Goal: Information Seeking & Learning: Check status

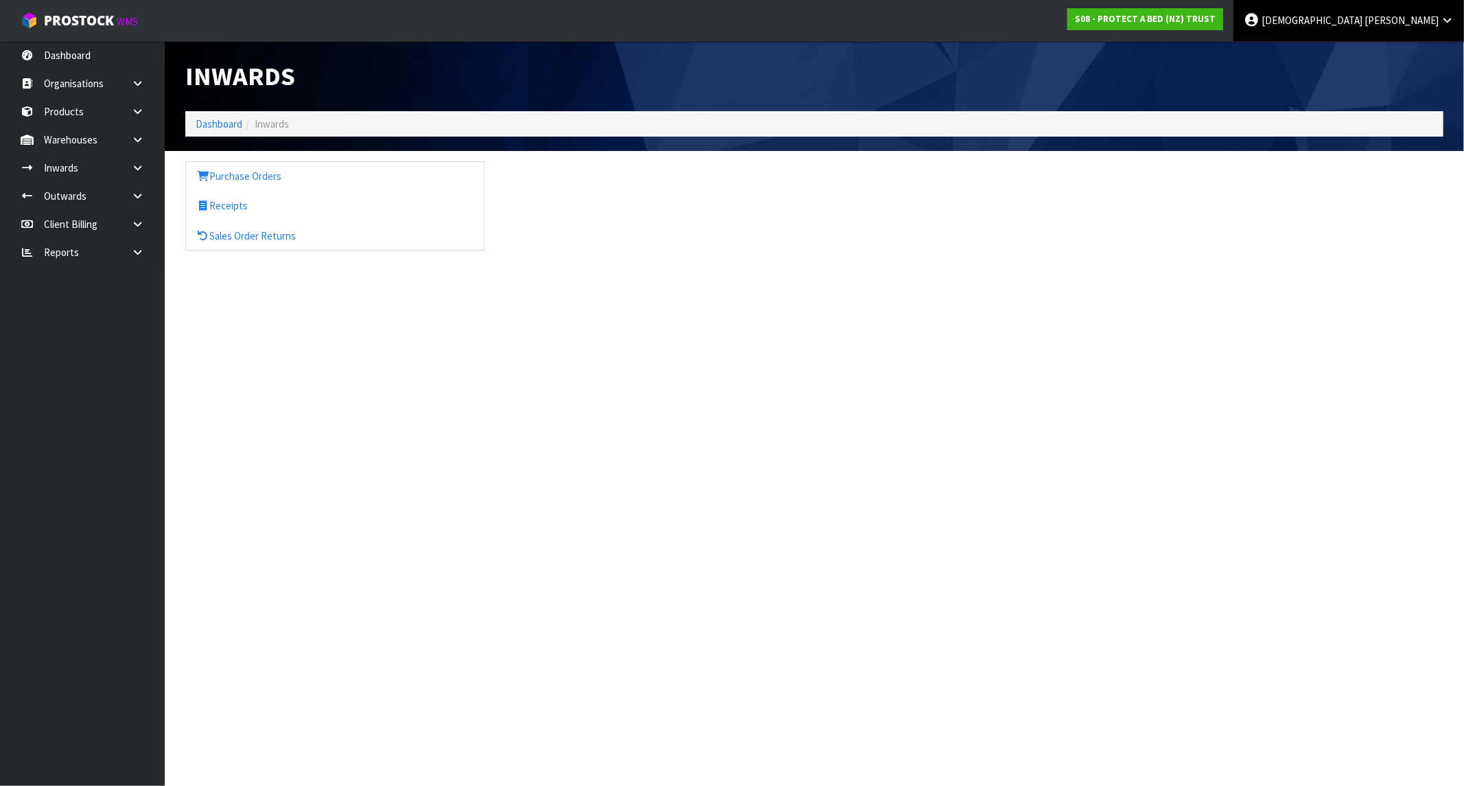
click at [1432, 14] on span "[PERSON_NAME]" at bounding box center [1401, 20] width 74 height 13
click at [1397, 62] on link "Logout" at bounding box center [1409, 54] width 108 height 19
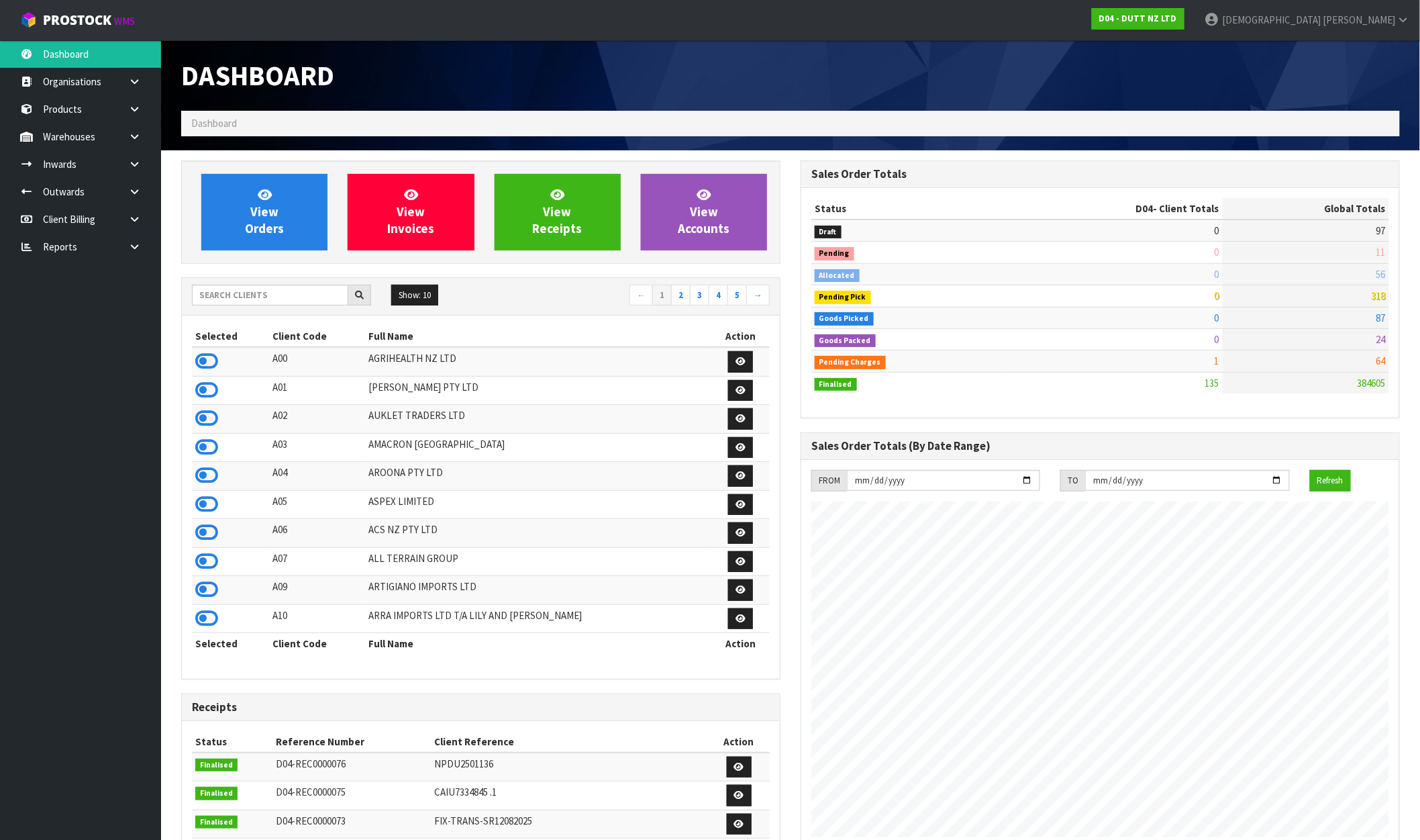
scroll to position [1017, 620]
click at [80, 245] on link "Reports" at bounding box center [80, 246] width 161 height 27
click at [141, 243] on link at bounding box center [140, 246] width 43 height 27
click at [48, 280] on link "Client" at bounding box center [80, 274] width 161 height 27
click at [55, 298] on link "CWL" at bounding box center [80, 302] width 161 height 27
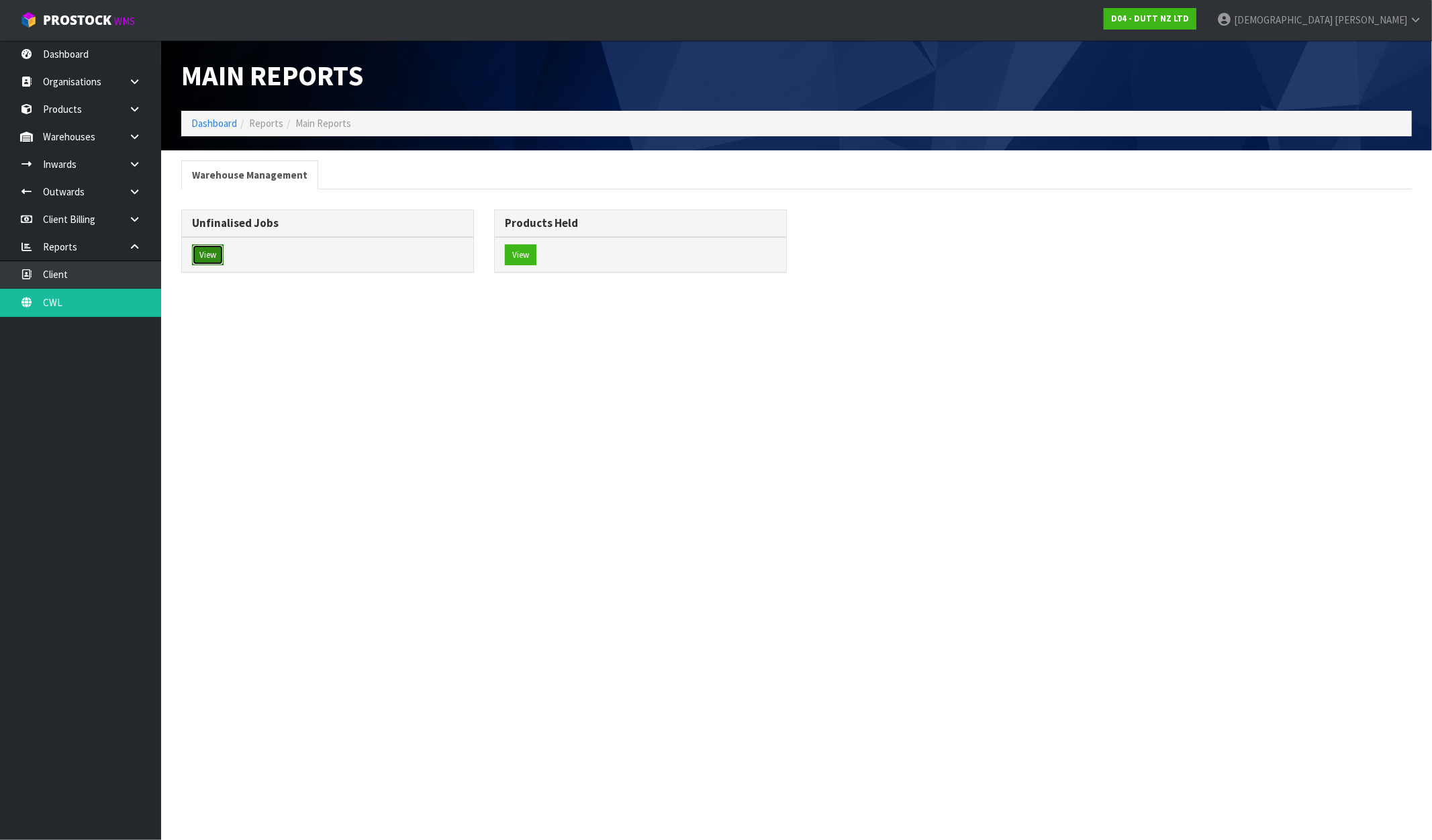
click at [206, 263] on button "View" at bounding box center [207, 255] width 31 height 22
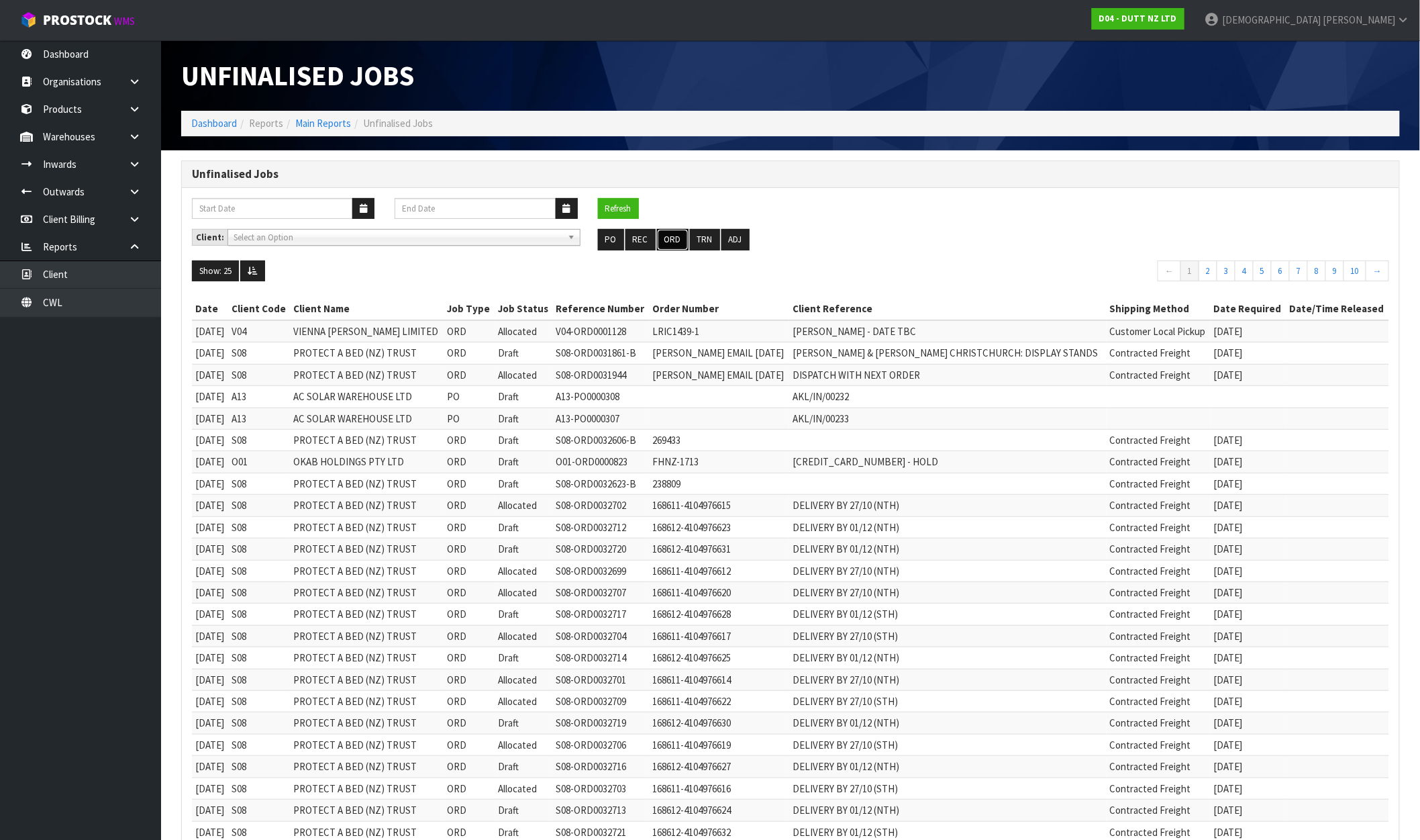
click at [673, 241] on button "ORD" at bounding box center [673, 240] width 31 height 22
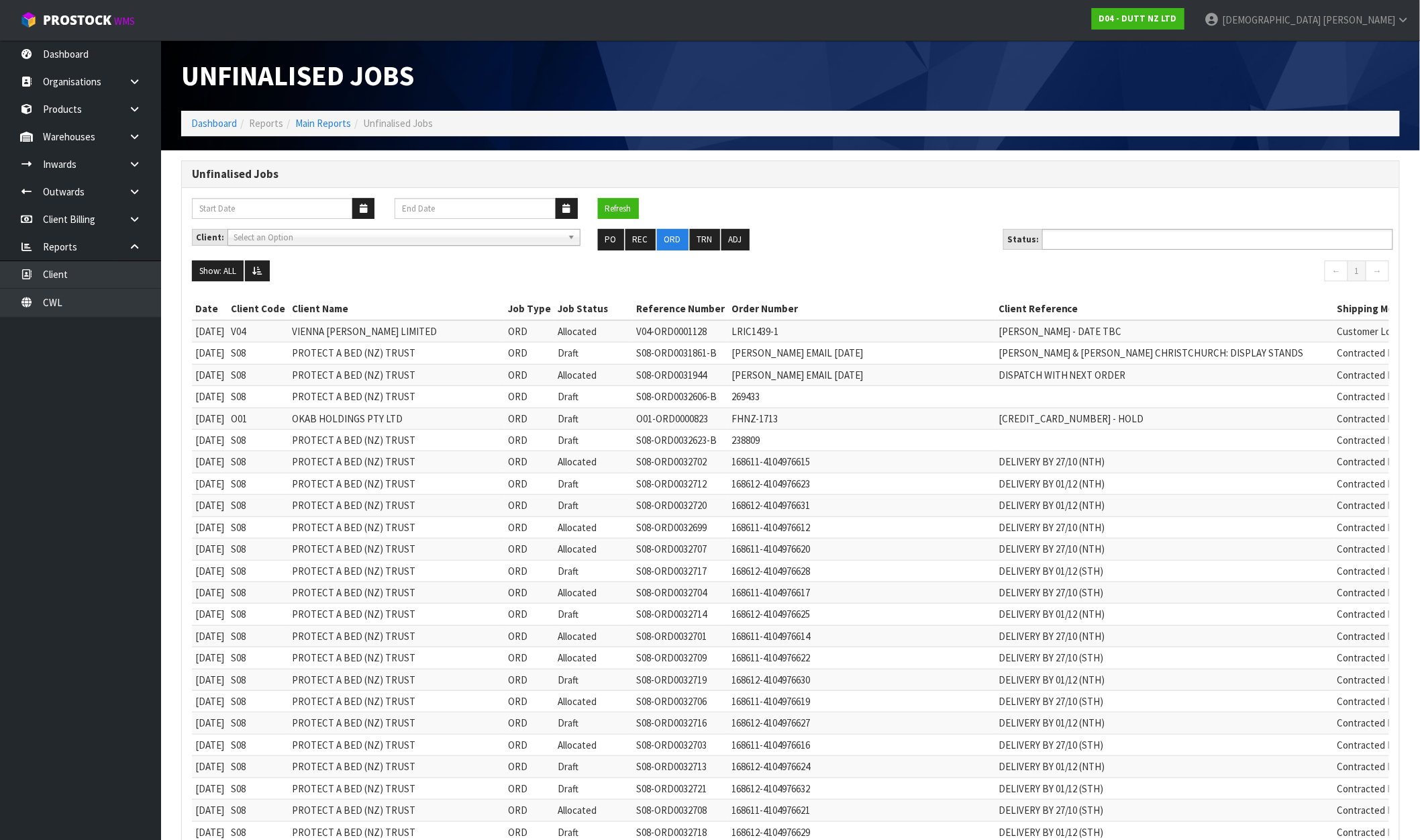
click at [1271, 229] on ul at bounding box center [1218, 239] width 351 height 21
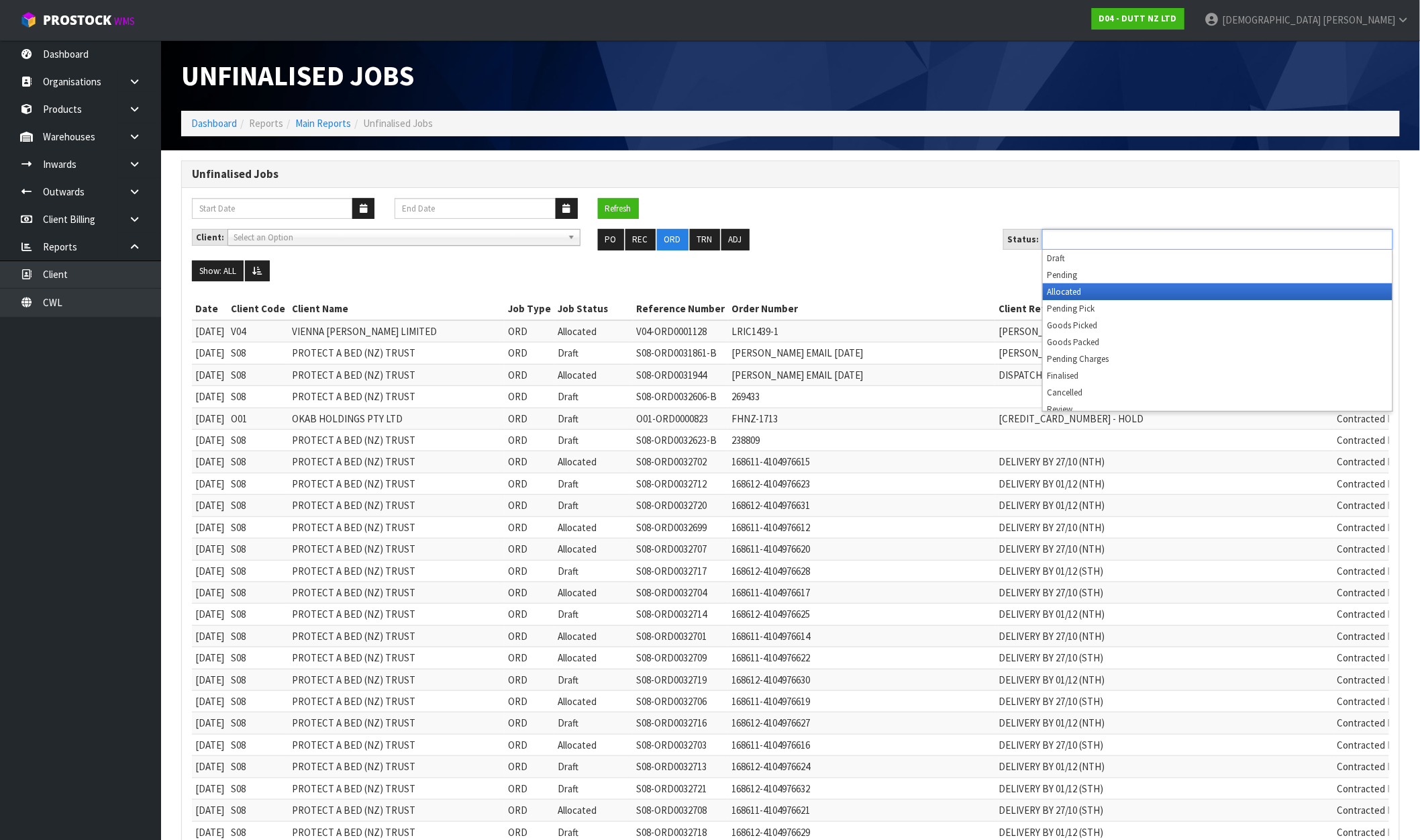
click at [1143, 291] on li "Allocated" at bounding box center [1219, 291] width 350 height 17
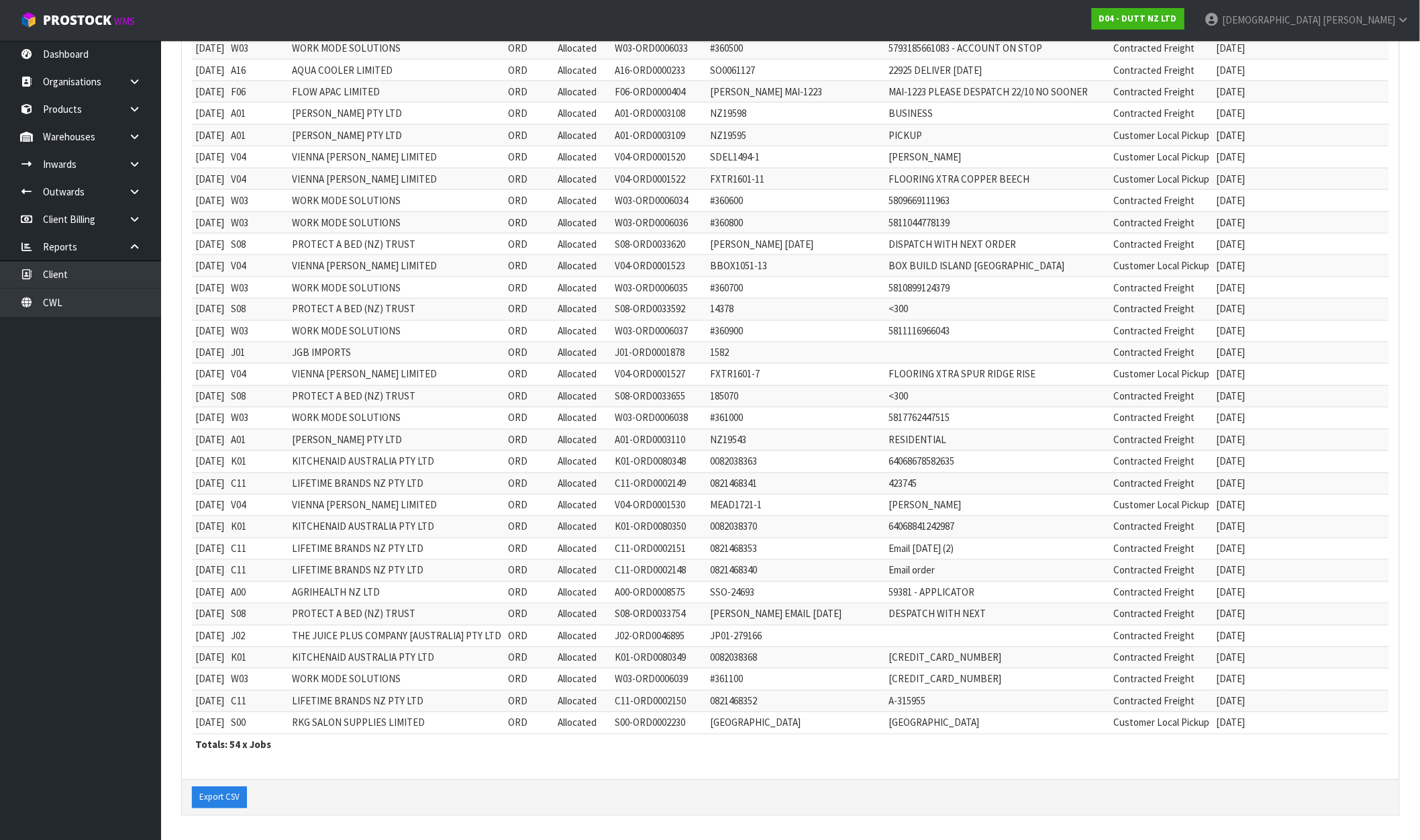
scroll to position [31, 0]
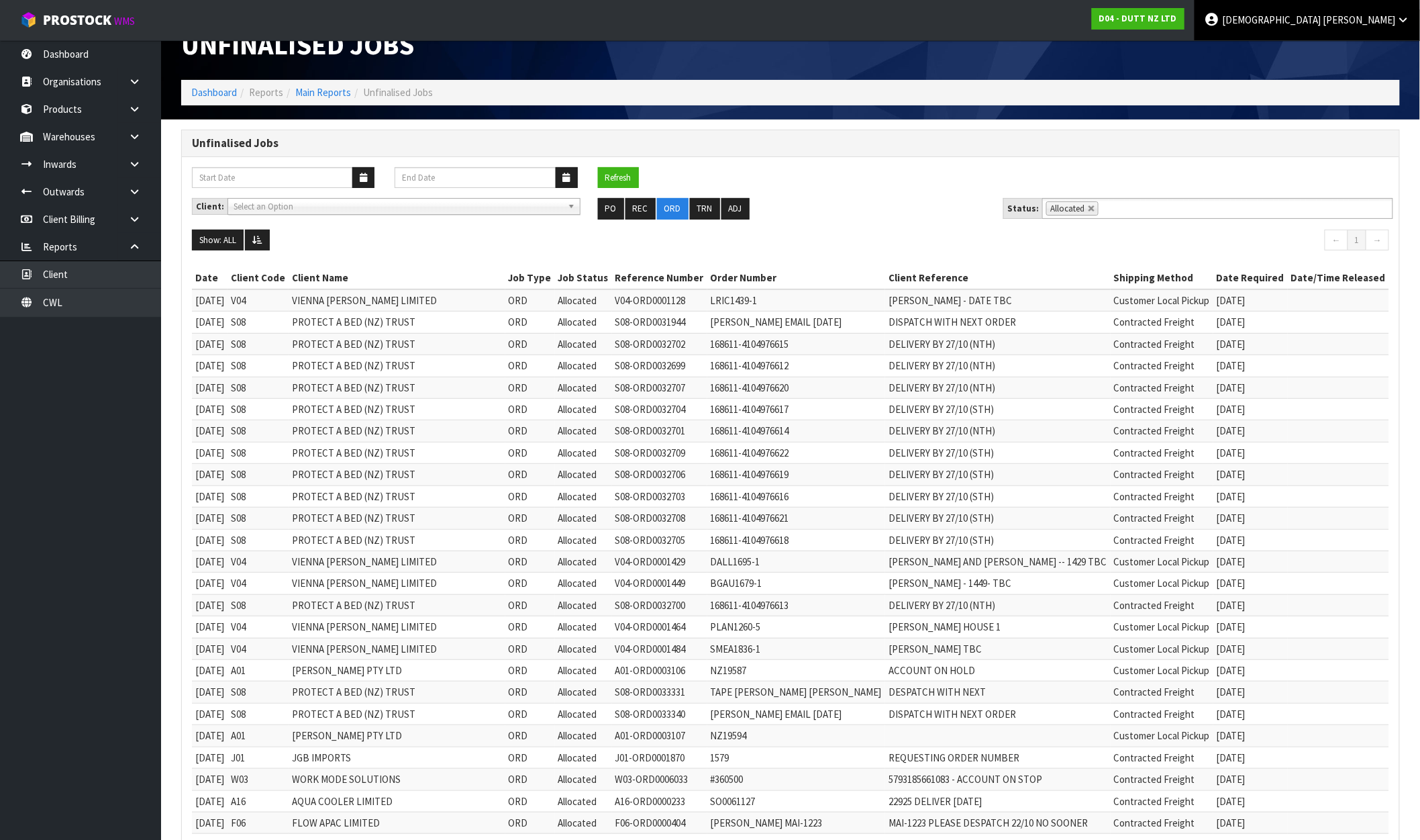
click at [1398, 22] on icon at bounding box center [1403, 20] width 13 height 10
click at [1341, 54] on link "Logout" at bounding box center [1366, 53] width 106 height 19
